Goal: Check status: Verify the current state of an ongoing process or item

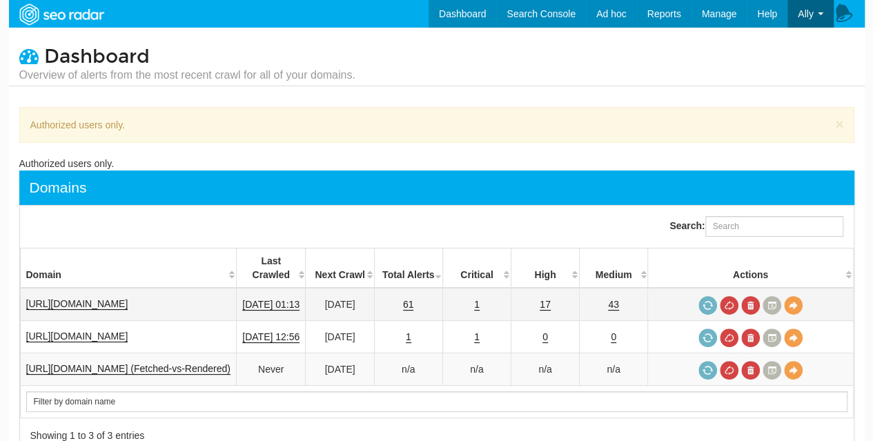
click at [479, 292] on td "1" at bounding box center [477, 304] width 68 height 33
click at [480, 299] on link "1" at bounding box center [477, 305] width 6 height 12
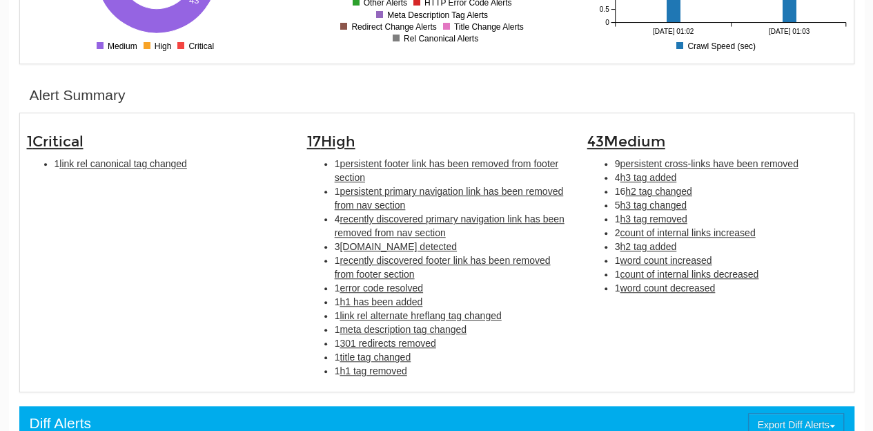
scroll to position [434, 0]
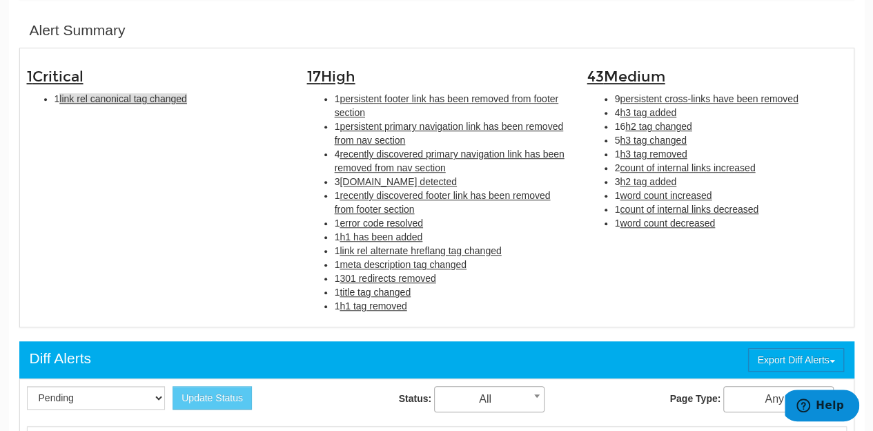
click at [161, 101] on span "link rel canonical tag changed" at bounding box center [122, 98] width 127 height 11
type input "link rel canonical tag changed"
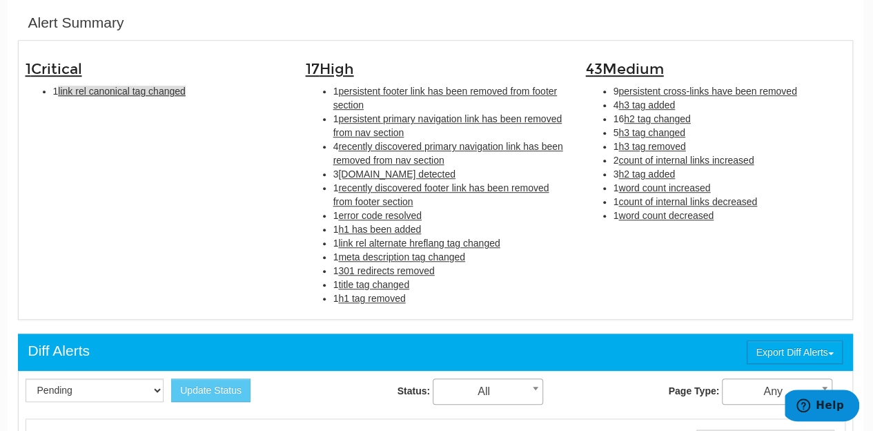
scroll to position [447, 1]
